Goal: Information Seeking & Learning: Check status

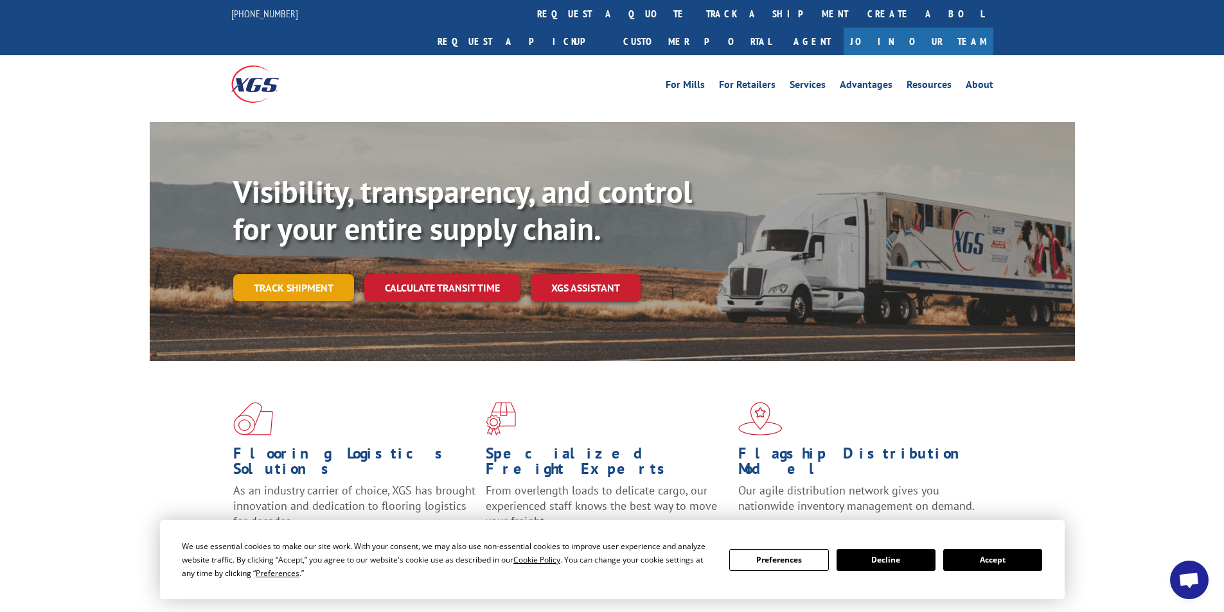
click at [287, 274] on link "Track shipment" at bounding box center [293, 287] width 121 height 27
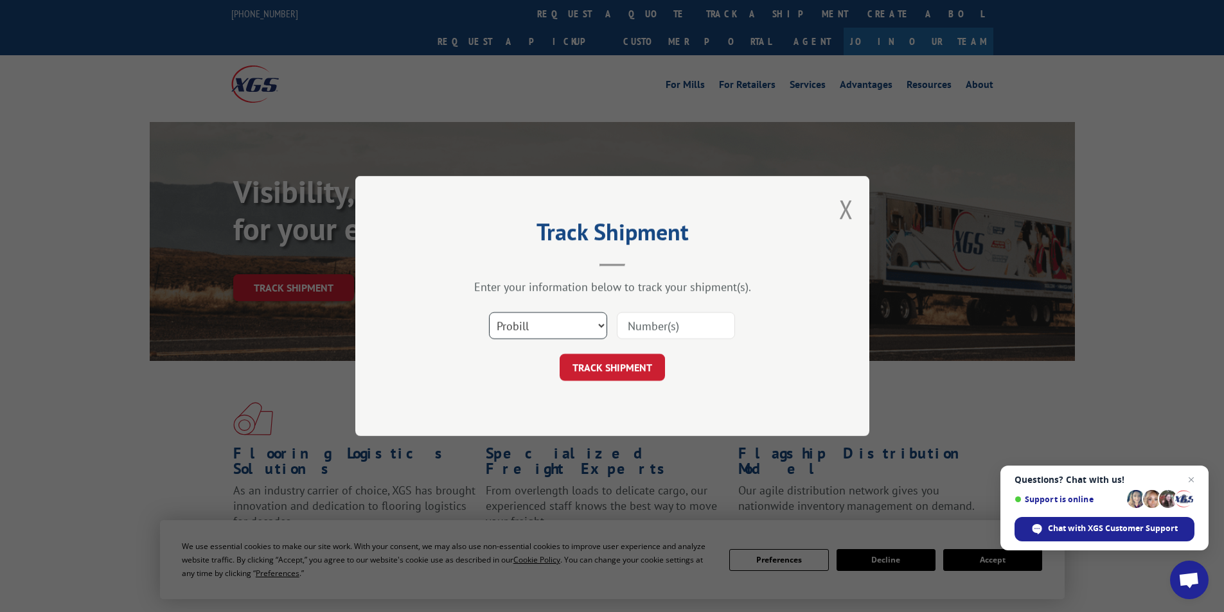
click at [570, 327] on select "Select category... Probill BOL PO" at bounding box center [548, 325] width 118 height 27
select select "bol"
click at [489, 312] on select "Select category... Probill BOL PO" at bounding box center [548, 325] width 118 height 27
click at [645, 330] on input at bounding box center [676, 325] width 118 height 27
paste input "AA05026914"
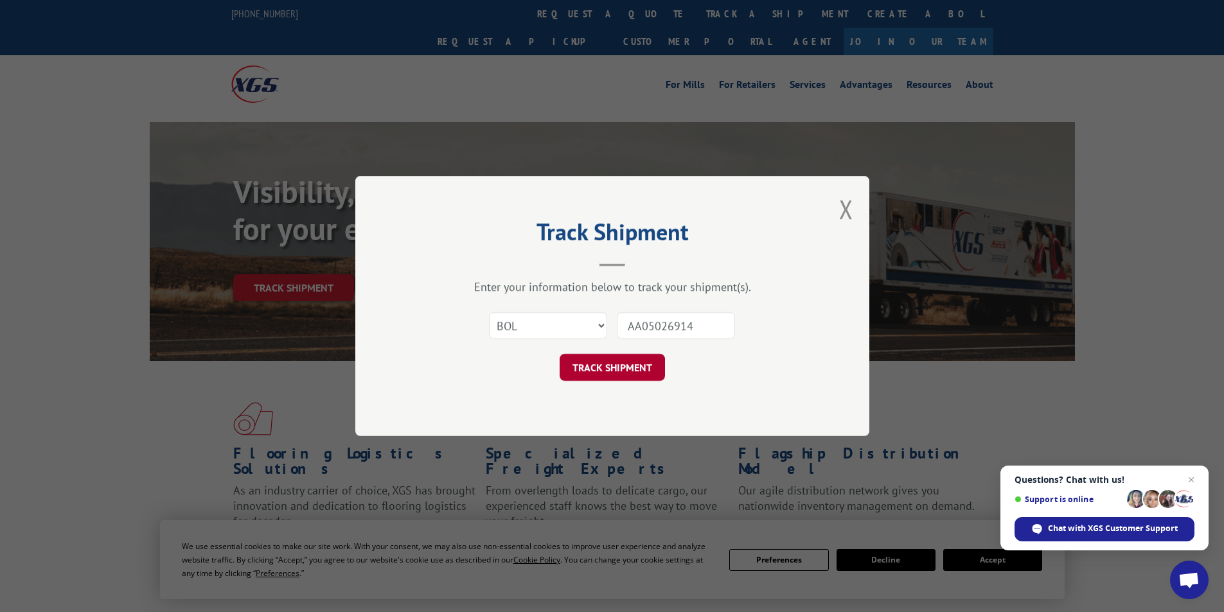
type input "AA05026914"
click at [624, 368] on button "TRACK SHIPMENT" at bounding box center [612, 367] width 105 height 27
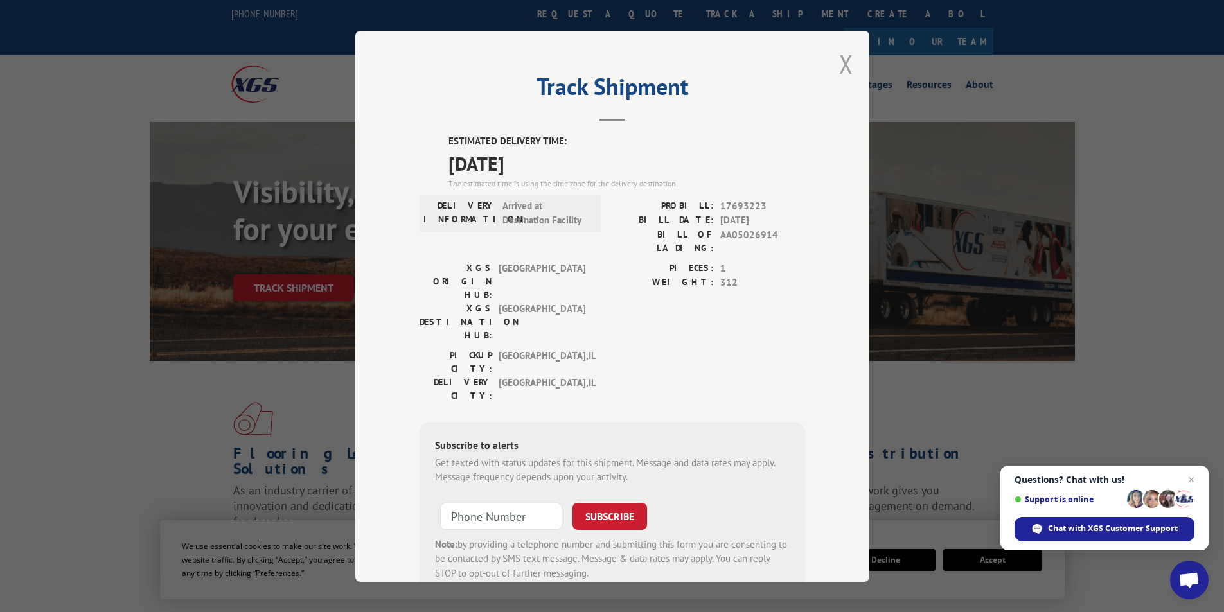
click at [841, 67] on button "Close modal" at bounding box center [846, 64] width 14 height 34
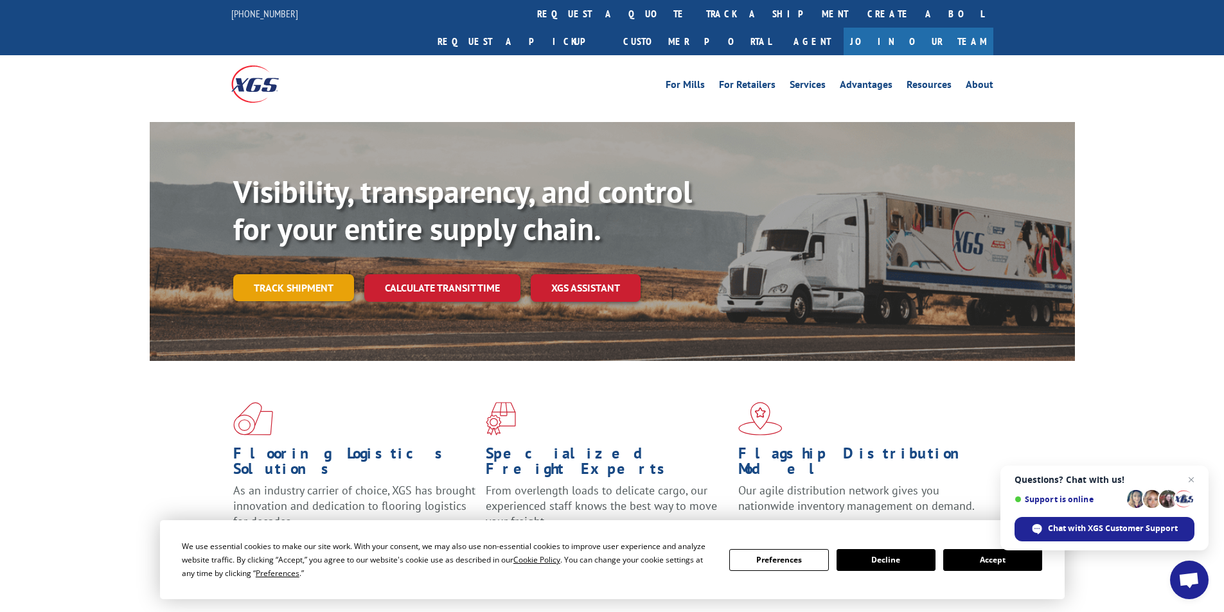
click at [314, 274] on link "Track shipment" at bounding box center [293, 287] width 121 height 27
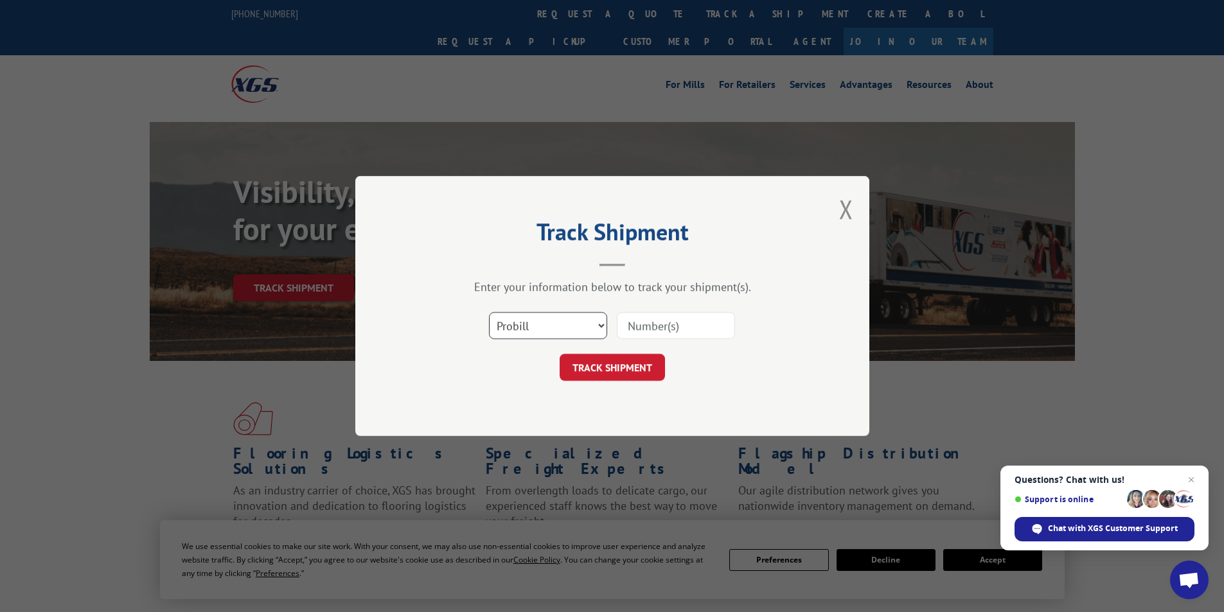
click at [520, 330] on select "Select category... Probill BOL PO" at bounding box center [548, 325] width 118 height 27
select select "bol"
click at [489, 312] on select "Select category... Probill BOL PO" at bounding box center [548, 325] width 118 height 27
click at [648, 330] on input at bounding box center [676, 325] width 118 height 27
paste input "AA05026914"
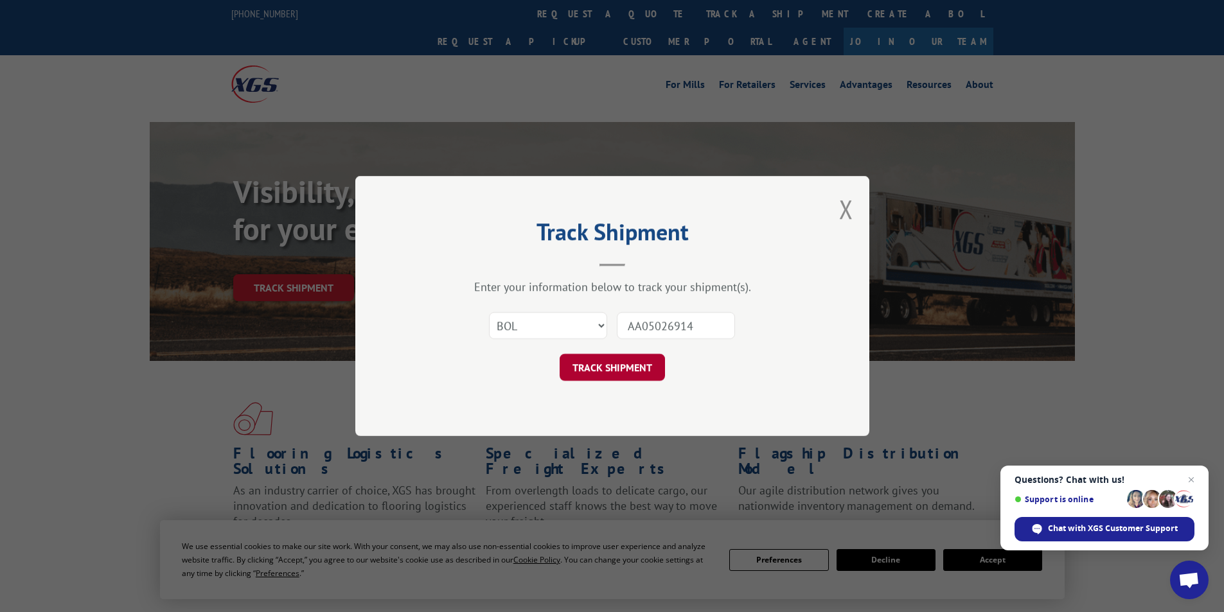
type input "AA05026914"
click at [616, 377] on button "TRACK SHIPMENT" at bounding box center [612, 367] width 105 height 27
